Goal: Information Seeking & Learning: Learn about a topic

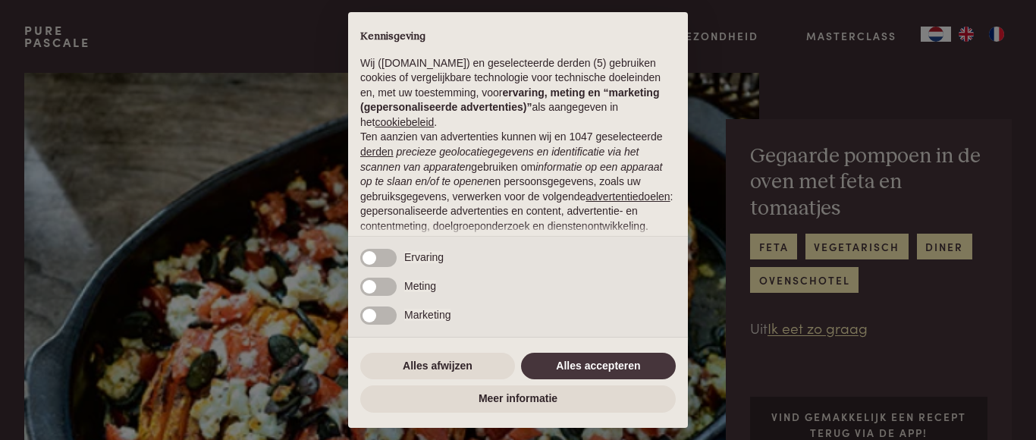
click at [1022, 38] on div "× Kennisgeving Wij (purepascale.com) en geselecteerde derden (5) gebruiken cook…" at bounding box center [518, 220] width 1036 height 440
click at [620, 367] on button "Alles accepteren" at bounding box center [598, 366] width 155 height 27
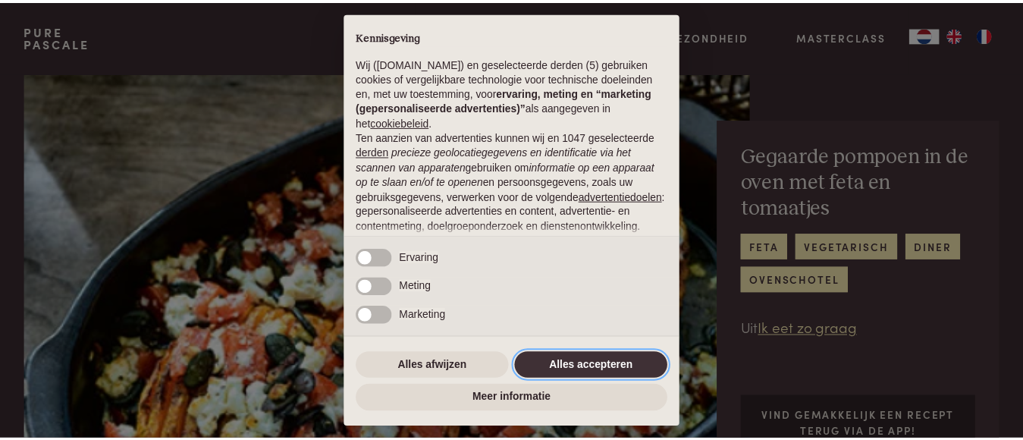
scroll to position [170, 0]
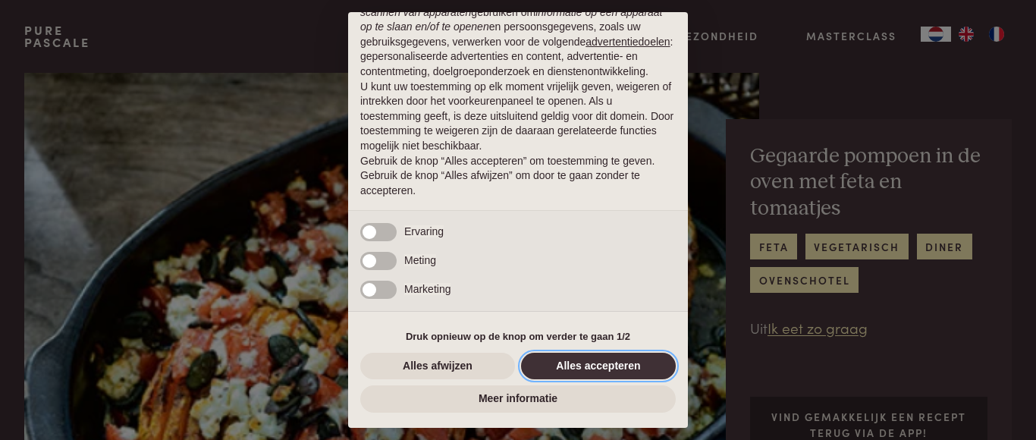
drag, startPoint x: 595, startPoint y: 363, endPoint x: 381, endPoint y: 237, distance: 247.8
click at [595, 362] on button "Alles accepteren" at bounding box center [598, 366] width 155 height 27
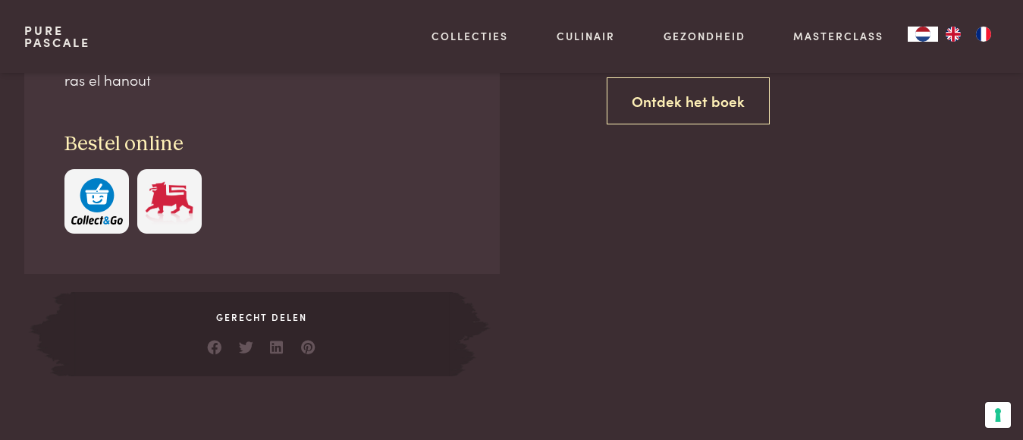
scroll to position [0, 0]
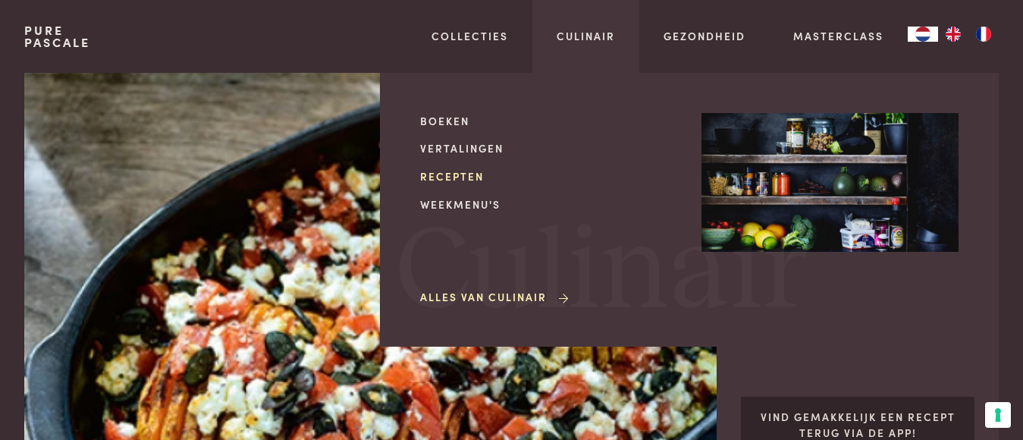
click at [461, 175] on link "Recepten" at bounding box center [548, 176] width 257 height 16
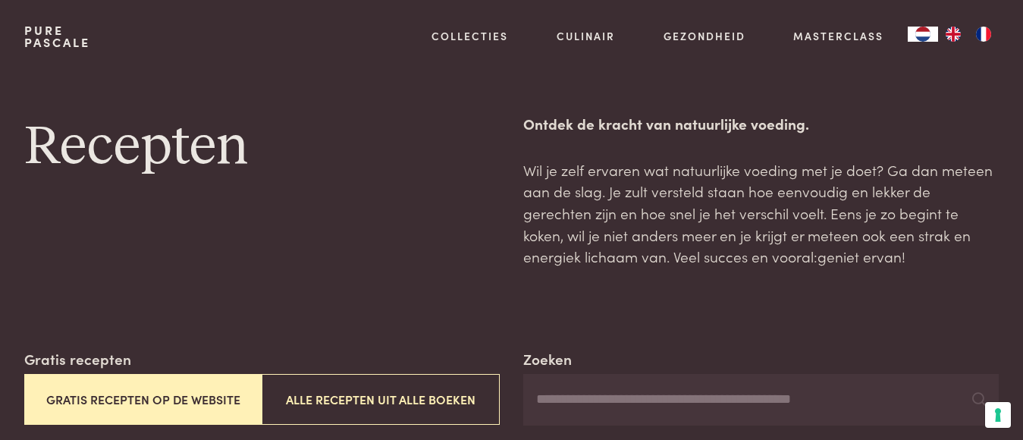
click at [228, 396] on button "Gratis recepten op de website" at bounding box center [142, 399] width 237 height 51
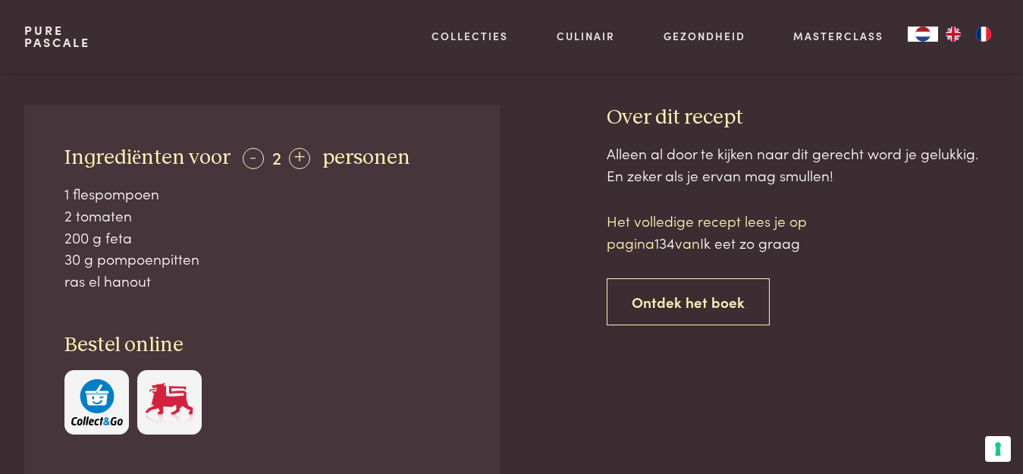
scroll to position [582, 0]
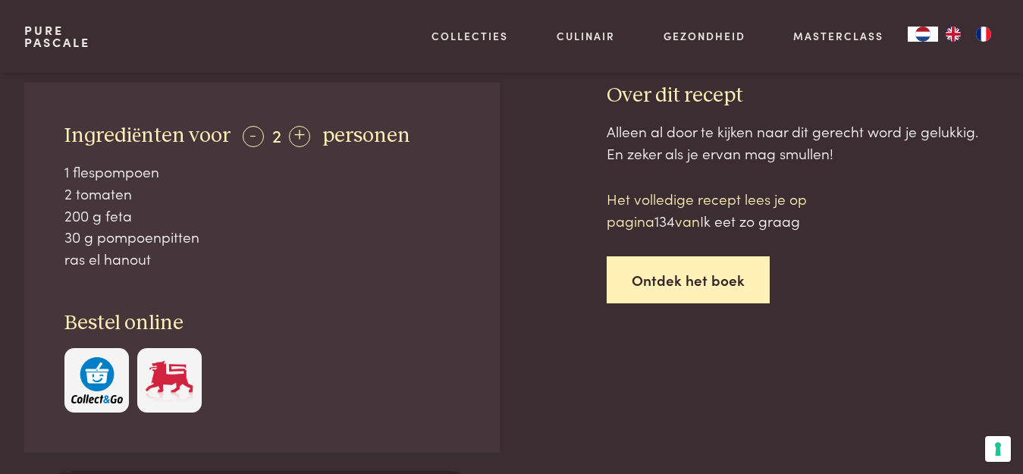
click at [676, 279] on link "Ontdek het boek" at bounding box center [688, 280] width 163 height 48
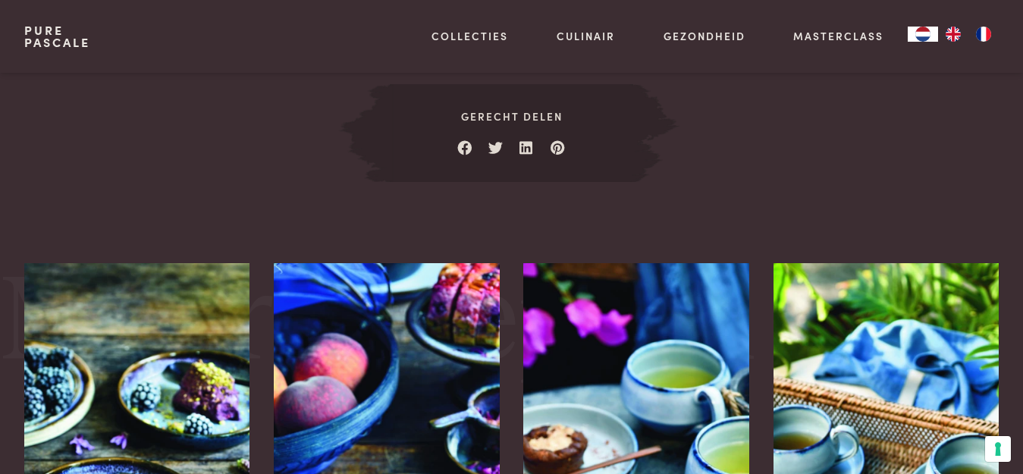
scroll to position [79, 0]
